Goal: Transaction & Acquisition: Obtain resource

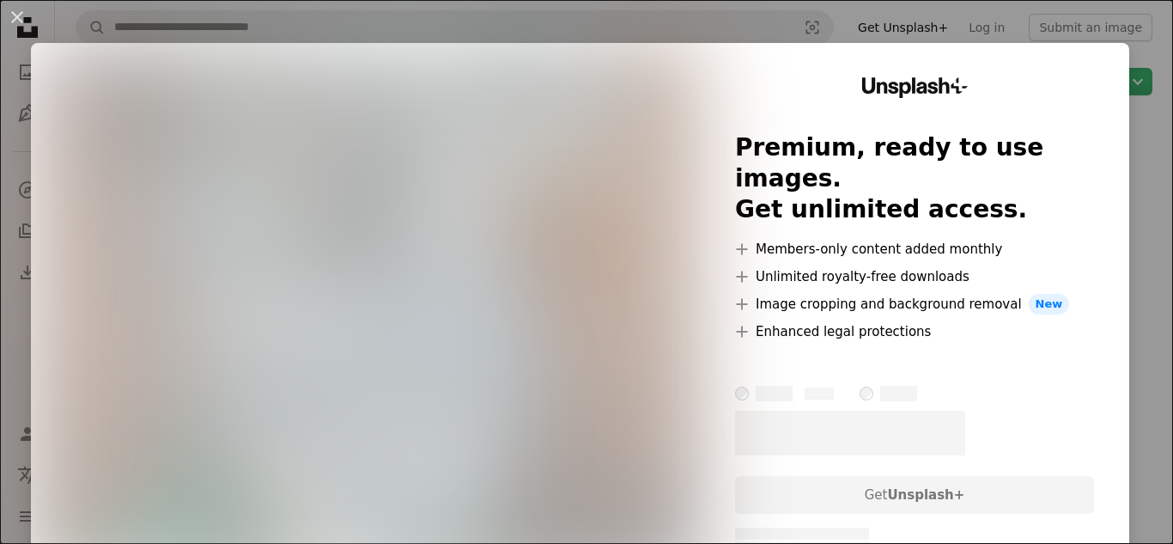
scroll to position [61, 0]
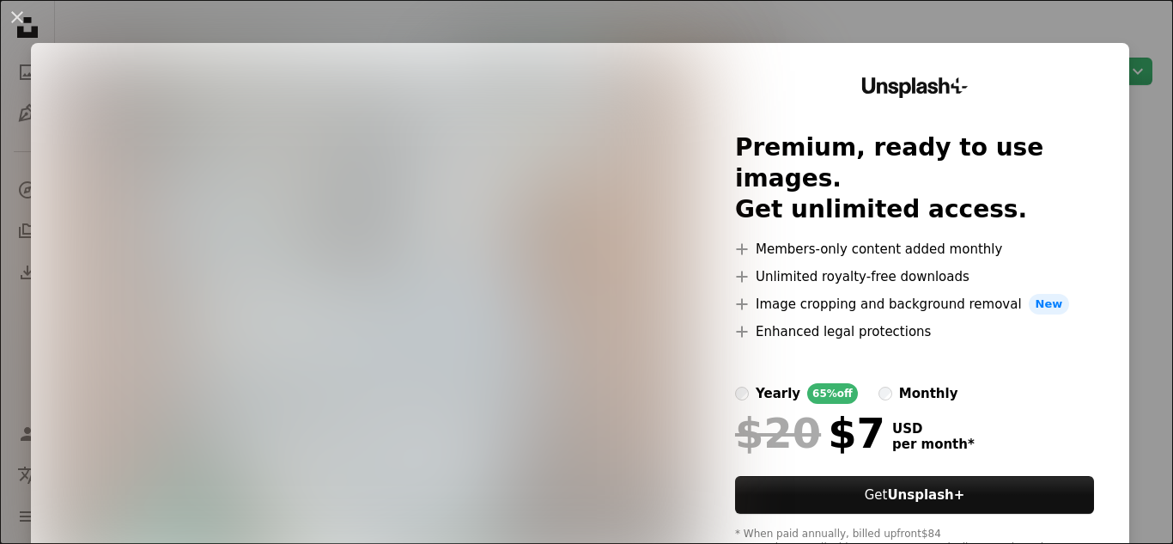
click at [955, 37] on div "An X shape Unsplash+ Premium, ready to use images. Get unlimited access. A plus…" at bounding box center [586, 272] width 1173 height 544
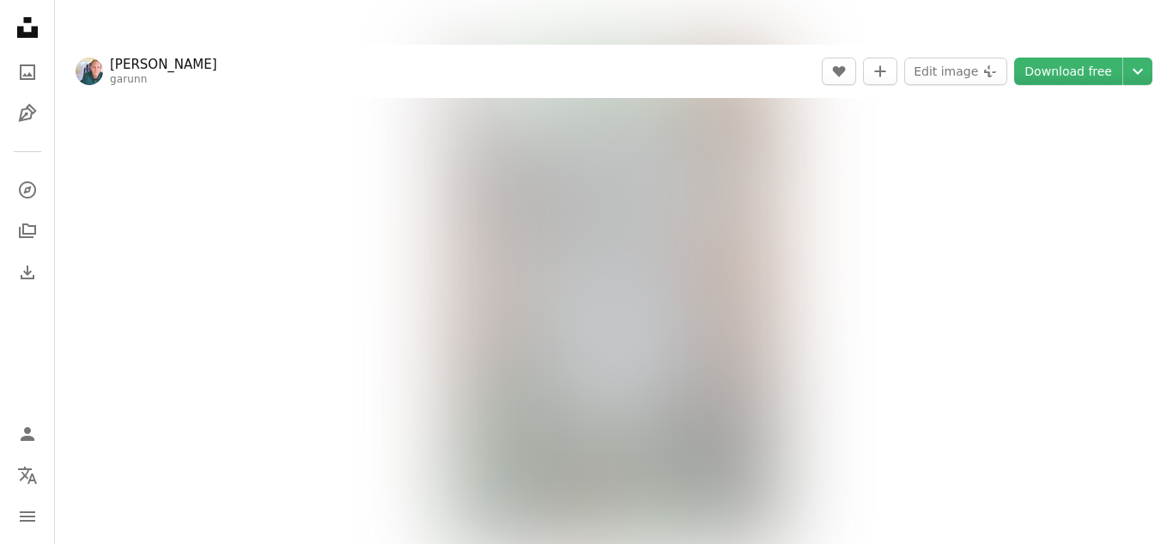
scroll to position [67, 0]
click at [945, 164] on div "Zoom in" at bounding box center [614, 299] width 1118 height 516
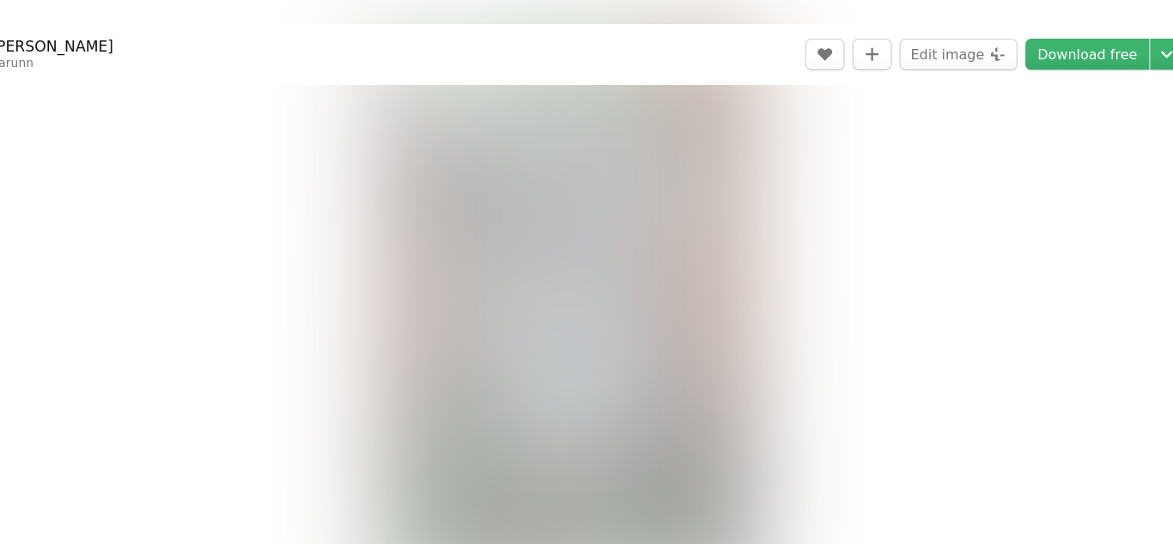
click at [956, 167] on div "Zoom in" at bounding box center [614, 299] width 1118 height 516
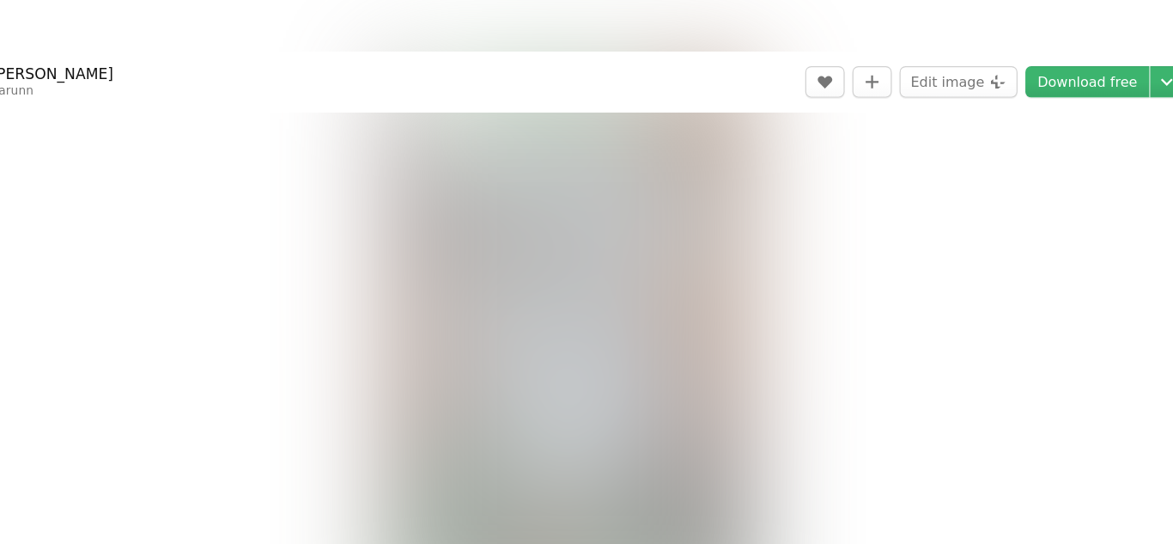
scroll to position [60, 0]
click at [845, 147] on div "Zoom in" at bounding box center [614, 306] width 1118 height 516
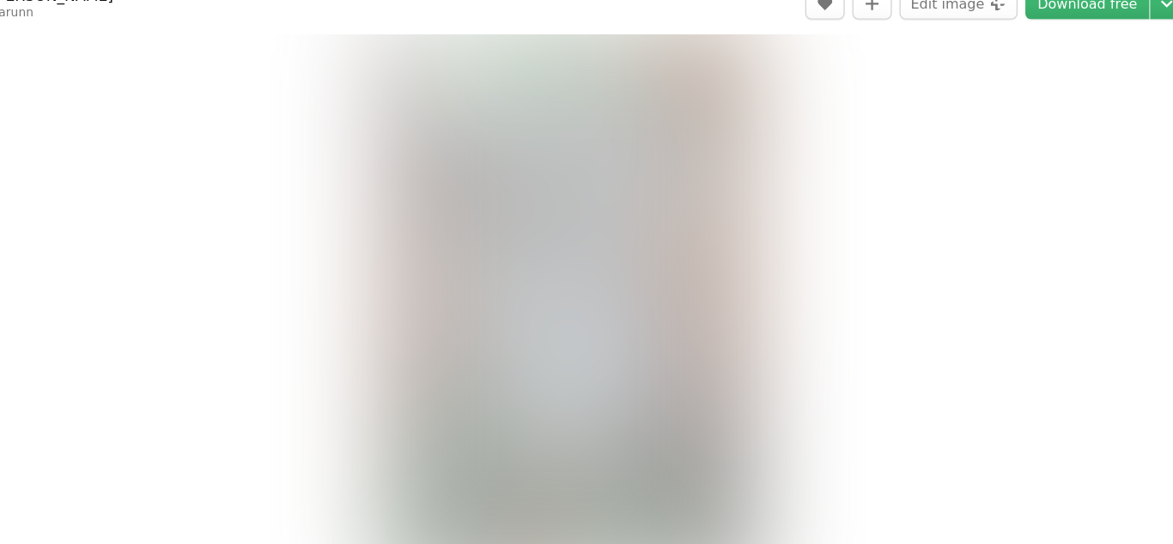
scroll to position [34, 0]
click at [833, 228] on div "Zoom in" at bounding box center [614, 332] width 1118 height 516
click at [832, 210] on div "Zoom in" at bounding box center [614, 332] width 1118 height 516
